Goal: Check status: Check status

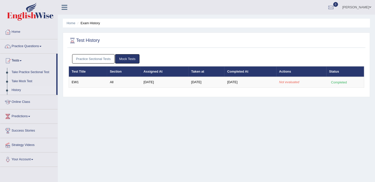
click at [92, 61] on link "Practice Sectional Tests" at bounding box center [93, 58] width 43 height 9
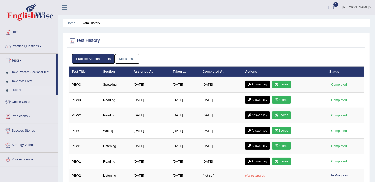
click at [125, 56] on link "Mock Tests" at bounding box center [127, 58] width 24 height 9
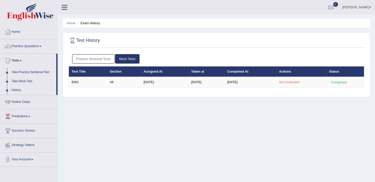
click at [124, 57] on link "Mock Tests" at bounding box center [127, 58] width 24 height 9
click at [14, 27] on link "Home" at bounding box center [28, 31] width 57 height 13
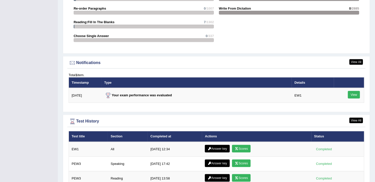
scroll to position [604, 0]
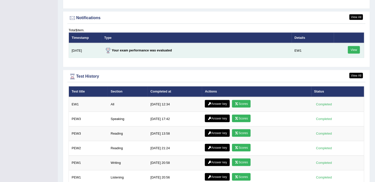
click at [351, 49] on link "View" at bounding box center [354, 50] width 12 height 8
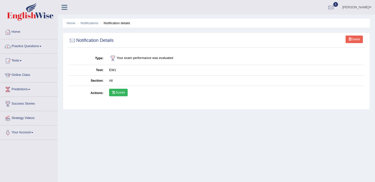
click at [116, 92] on link "Scores" at bounding box center [118, 93] width 19 height 8
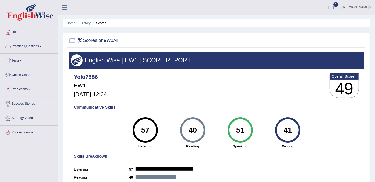
click at [18, 30] on link "Home" at bounding box center [28, 31] width 57 height 13
